Goal: Find specific page/section: Find specific page/section

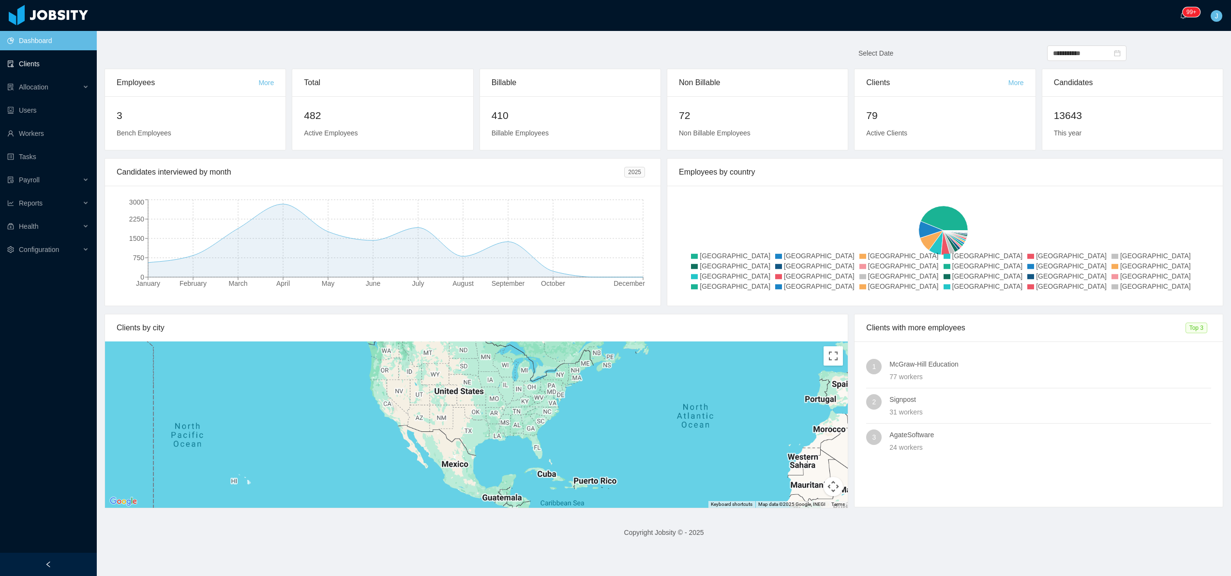
drag, startPoint x: 35, startPoint y: 65, endPoint x: 73, endPoint y: 66, distance: 38.2
click at [35, 66] on link "Clients" at bounding box center [48, 63] width 82 height 19
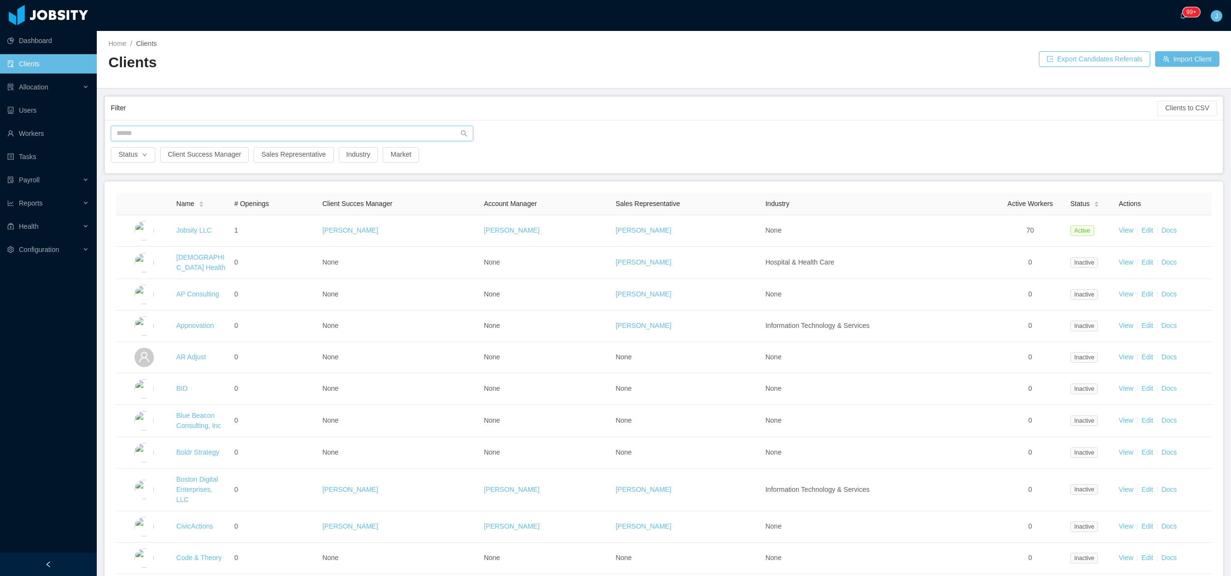
click at [168, 137] on input "text" at bounding box center [292, 133] width 362 height 15
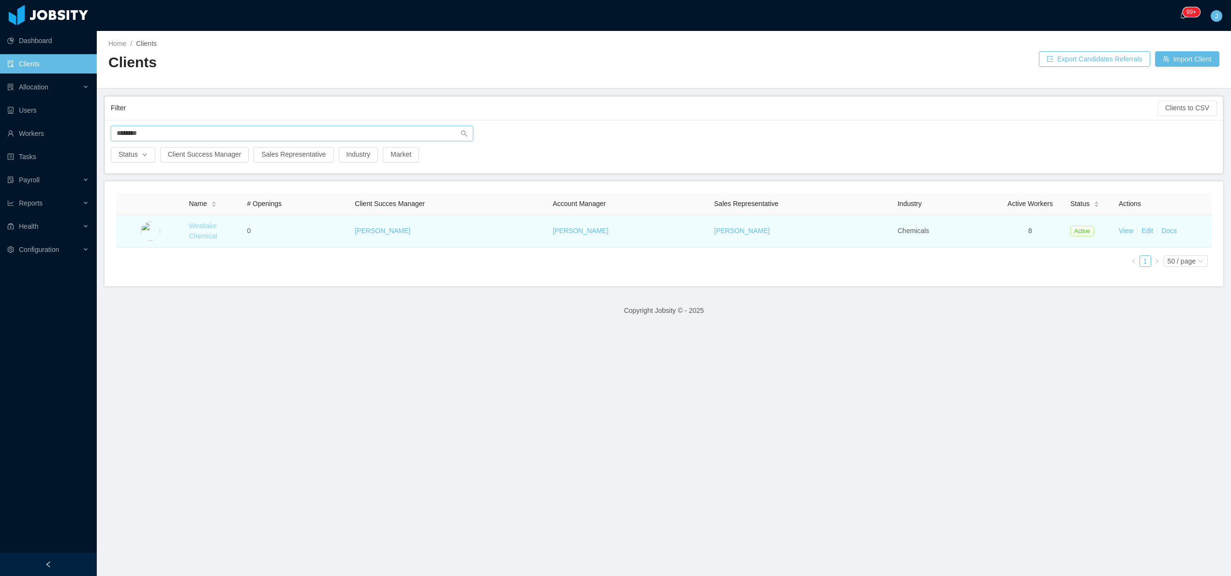
type input "********"
click at [204, 222] on link "Westlake Chemical" at bounding box center [203, 231] width 28 height 18
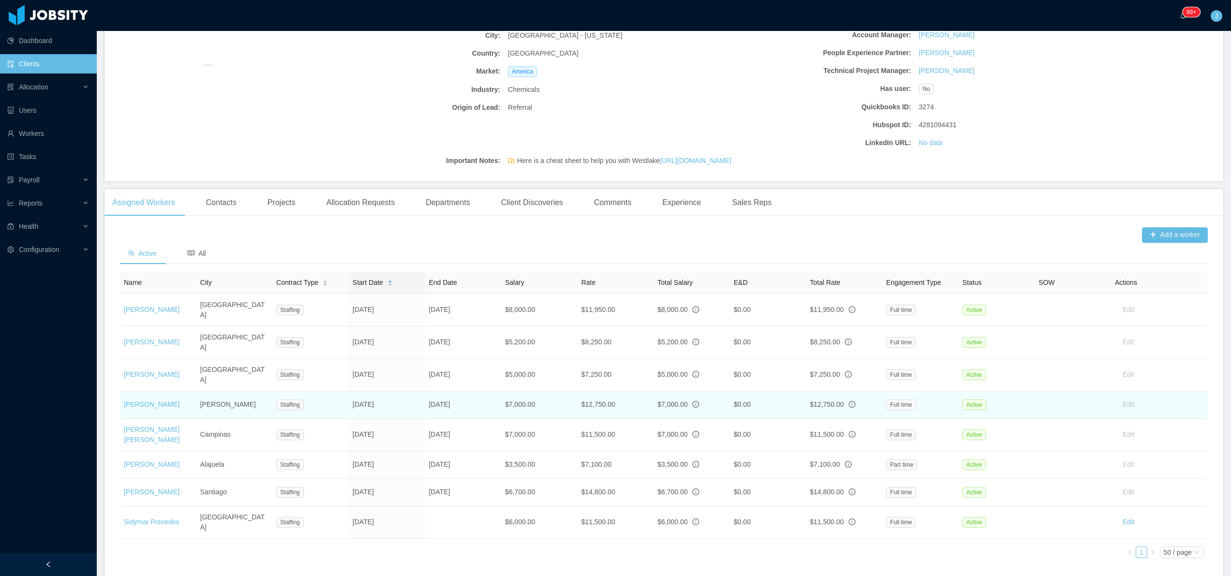
scroll to position [151, 0]
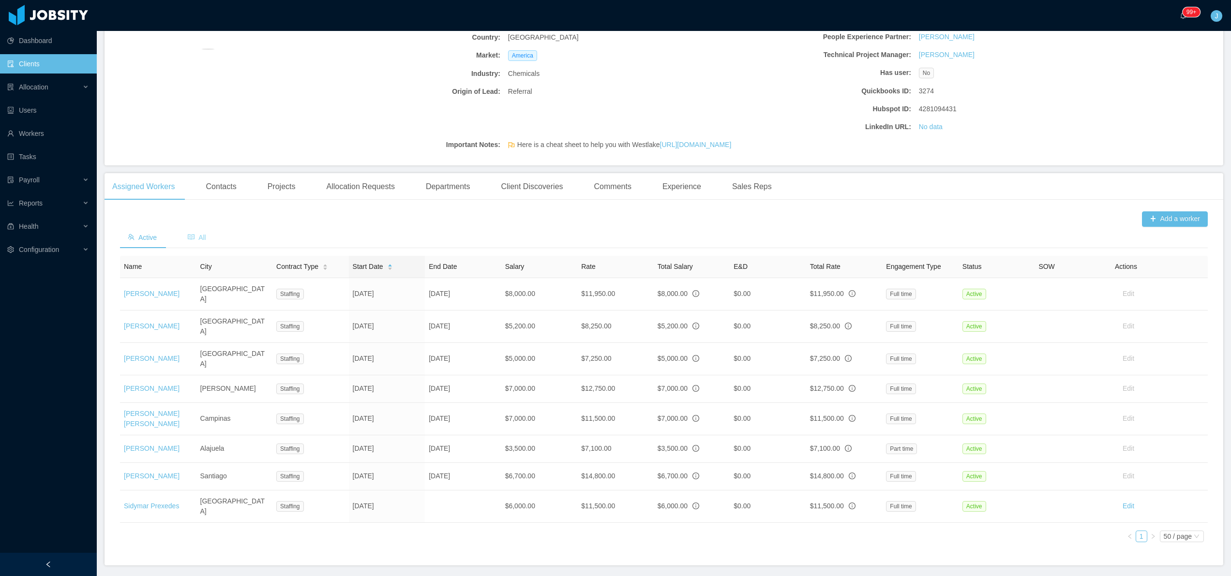
click at [210, 240] on div "All" at bounding box center [197, 238] width 34 height 22
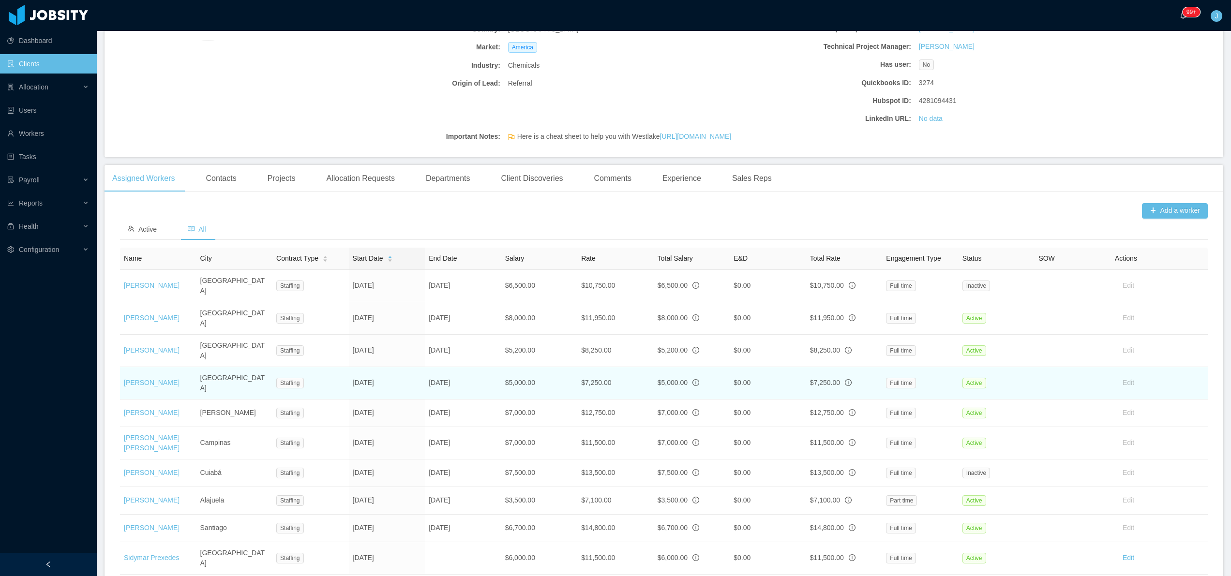
scroll to position [173, 0]
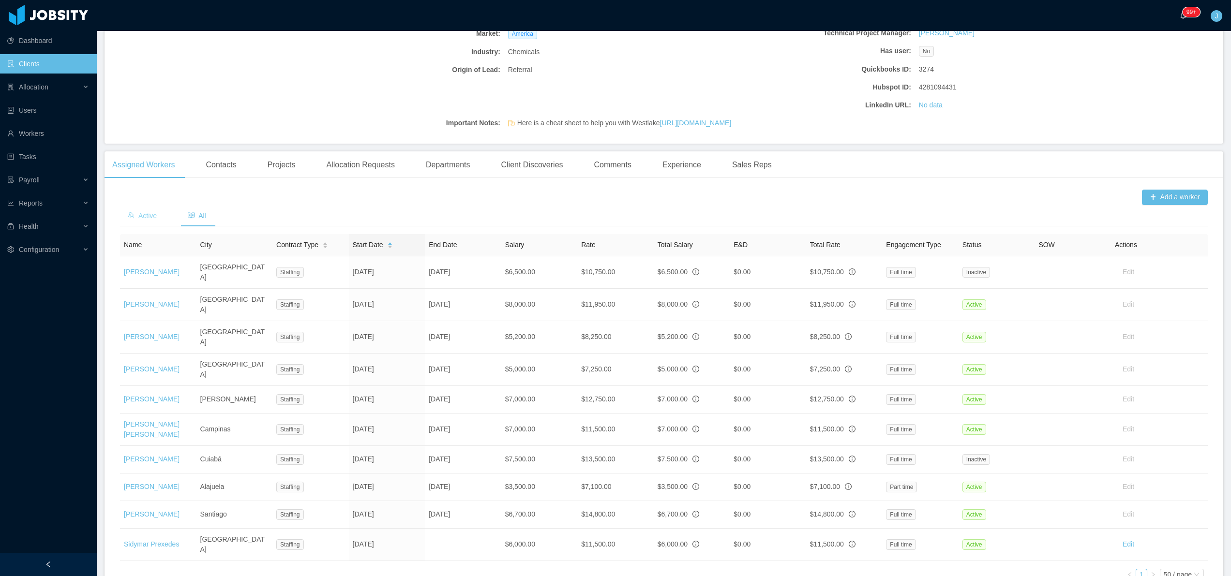
click at [146, 215] on span "Active" at bounding box center [142, 216] width 29 height 8
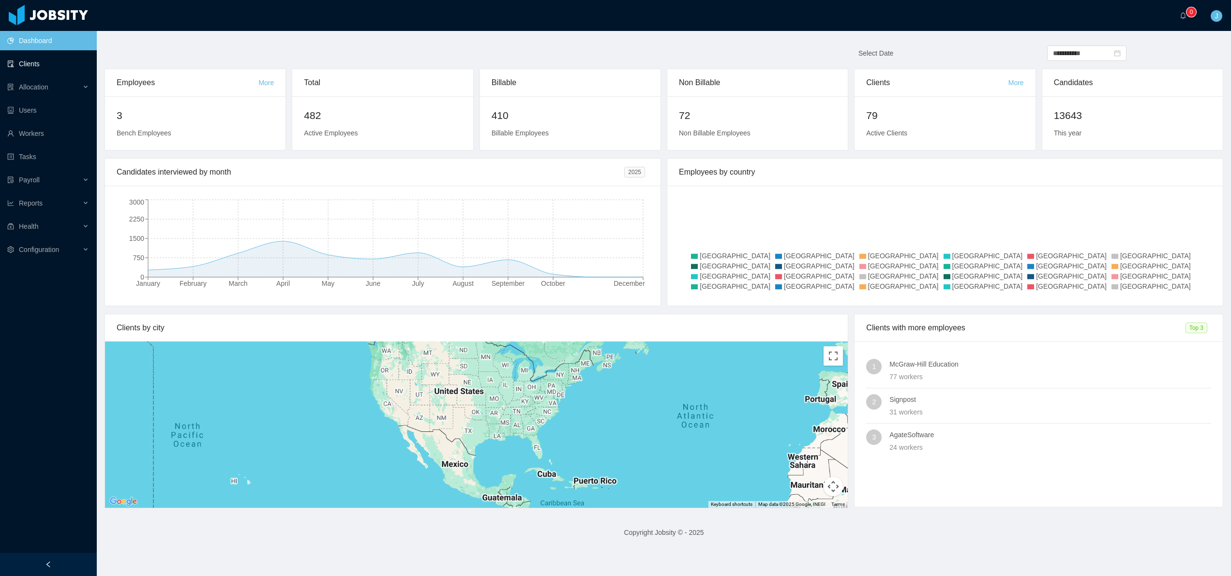
click at [34, 63] on link "Clients" at bounding box center [48, 63] width 82 height 19
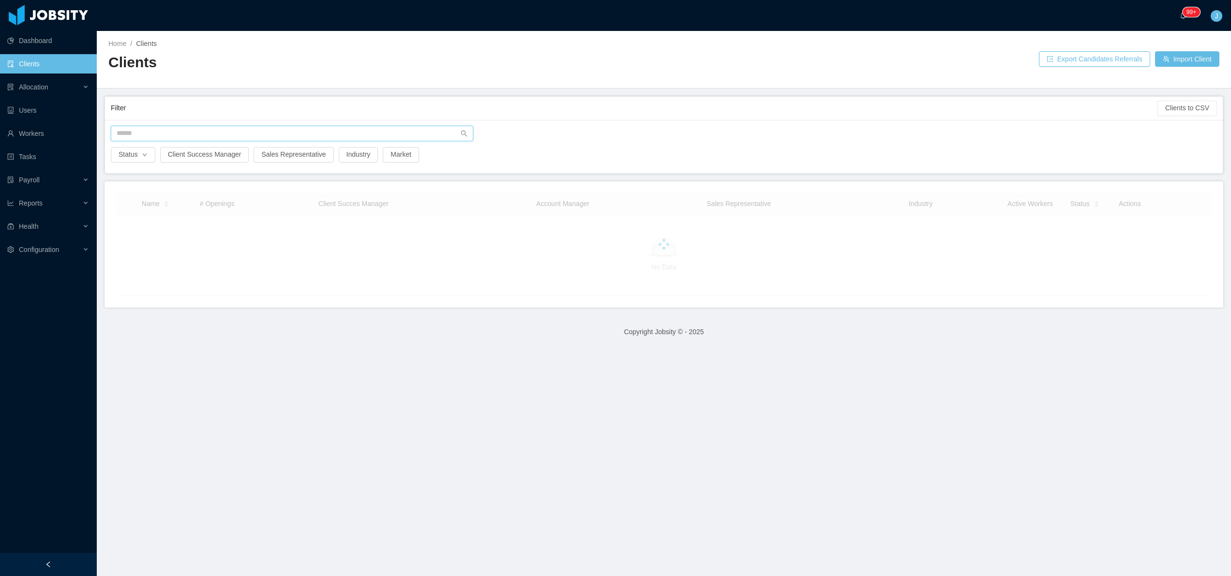
click at [223, 137] on input "text" at bounding box center [292, 133] width 362 height 15
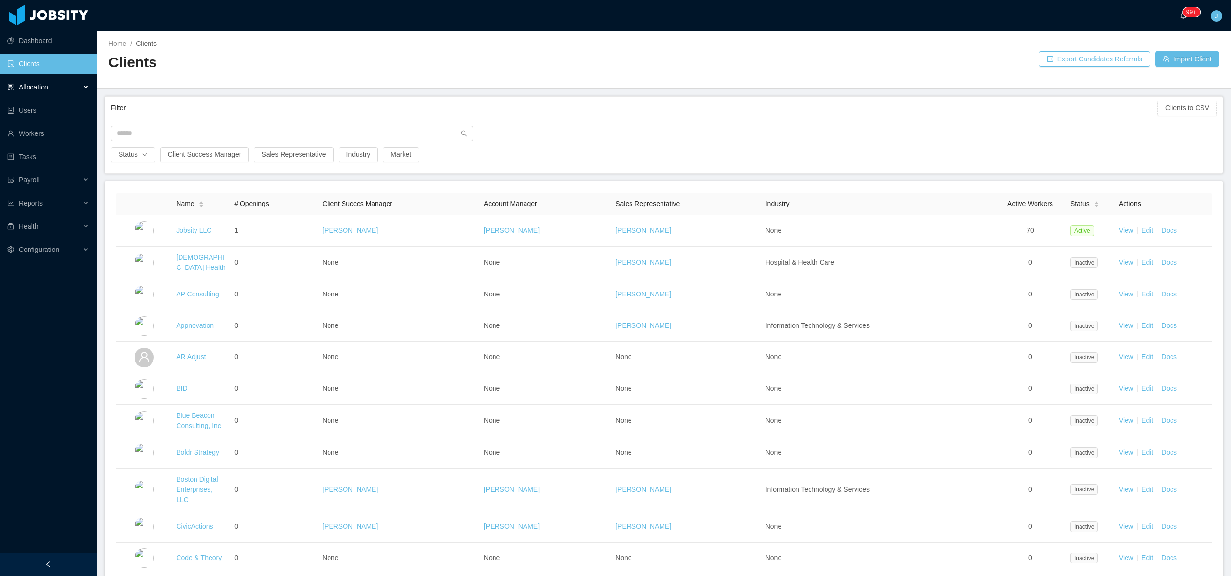
click at [64, 88] on div "Allocation" at bounding box center [48, 86] width 97 height 19
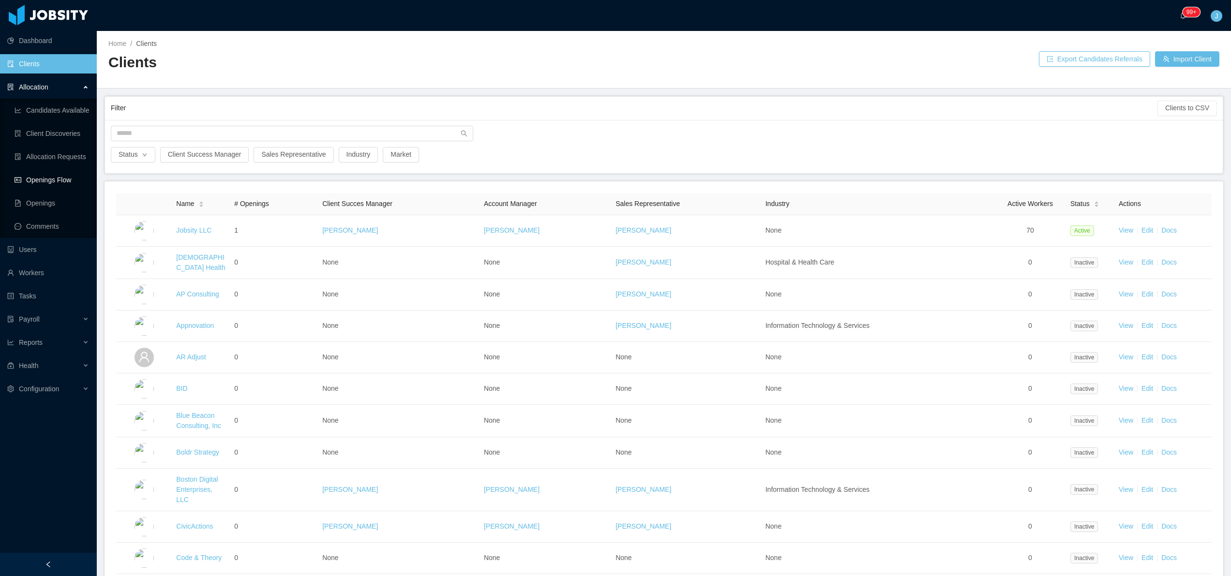
click at [64, 181] on link "Openings Flow" at bounding box center [52, 179] width 75 height 19
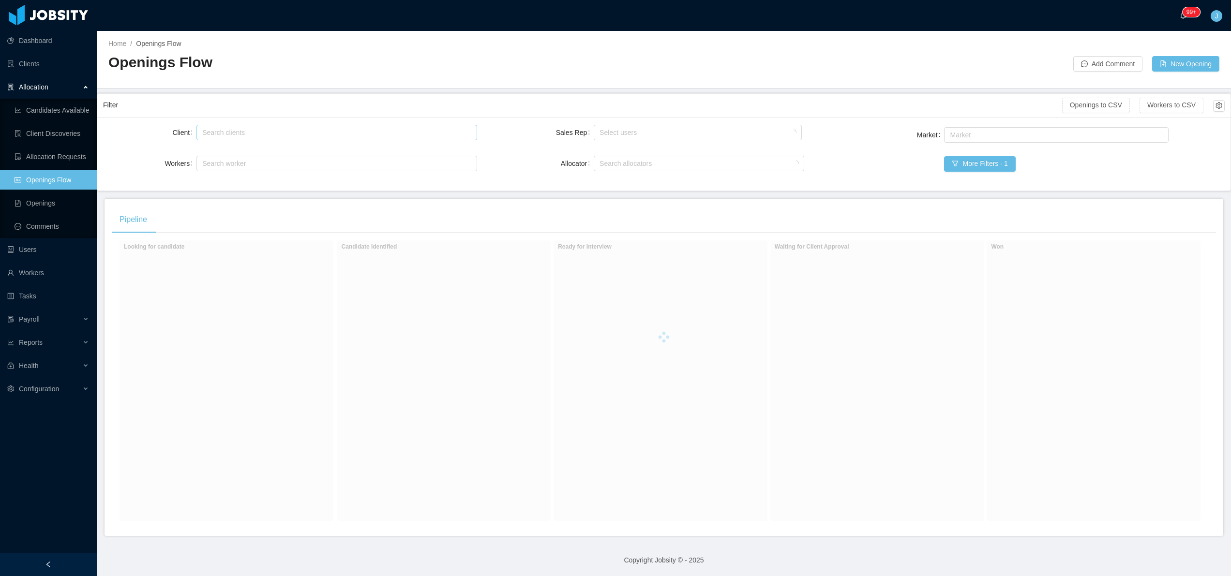
click at [243, 133] on div "Search clients" at bounding box center [334, 133] width 264 height 10
type input "********"
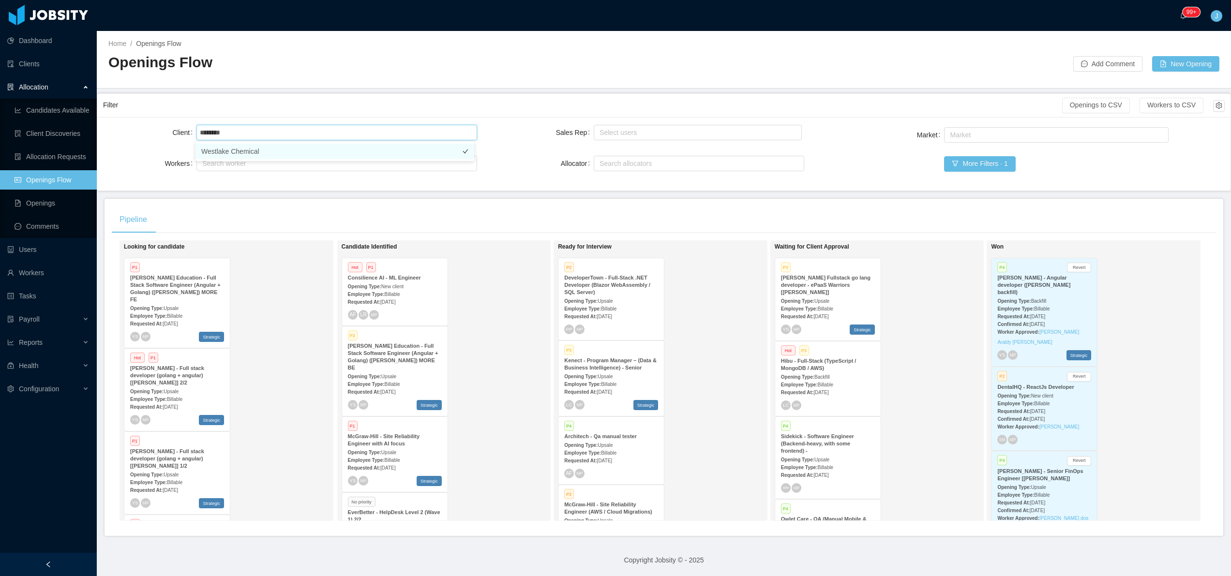
click at [267, 148] on li "Westlake Chemical" at bounding box center [334, 151] width 279 height 15
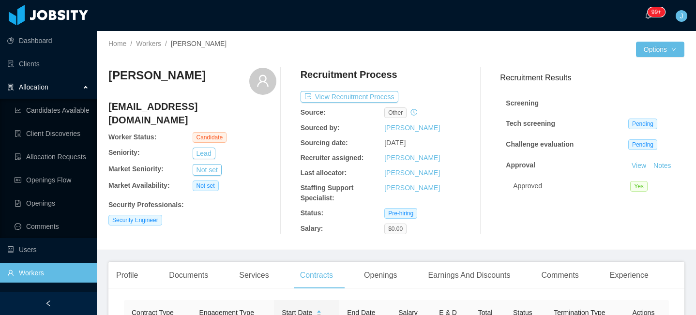
scroll to position [176, 0]
